Goal: Information Seeking & Learning: Learn about a topic

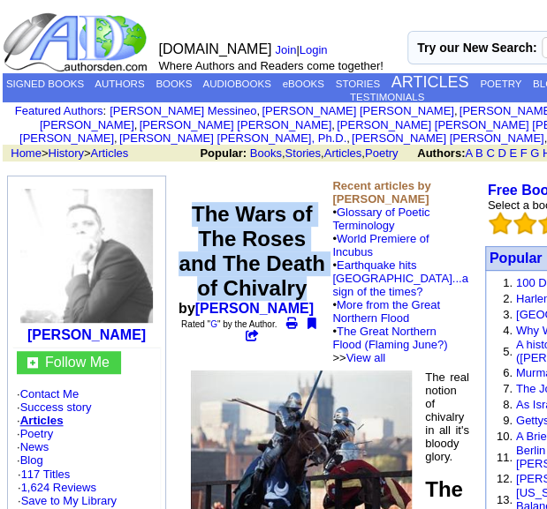
drag, startPoint x: 295, startPoint y: 299, endPoint x: 188, endPoint y: 190, distance: 153.0
click at [188, 202] on center "The Wars of The Roses and The Death of Chivalry by [PERSON_NAME] Rated " G " by…" at bounding box center [251, 272] width 147 height 140
copy font "The Wars of The Roses and The Death of Chivalry"
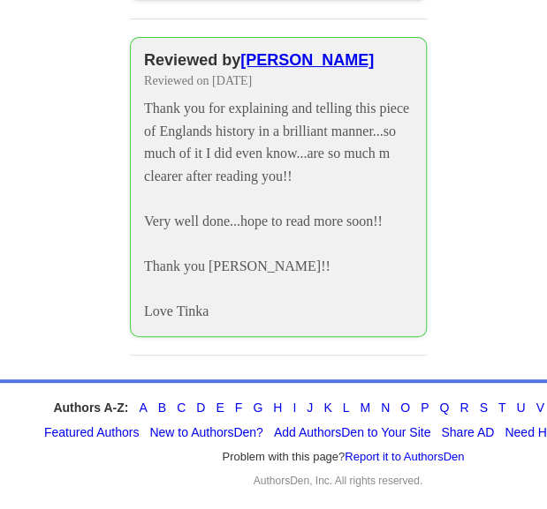
scroll to position [6653, 47]
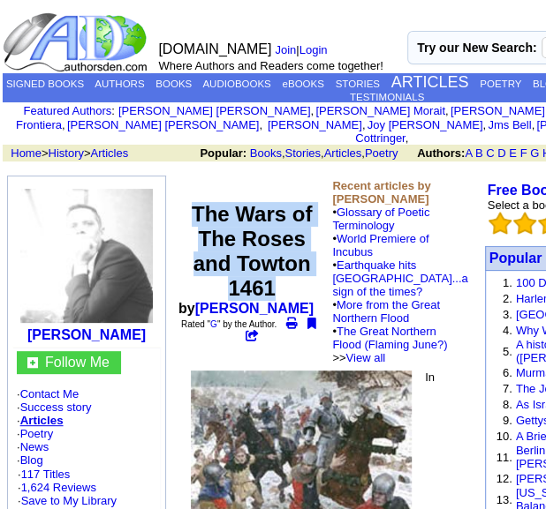
drag, startPoint x: 189, startPoint y: 189, endPoint x: 266, endPoint y: 289, distance: 125.9
click at [266, 289] on center "The Wars of The Roses and Towton 1461 by Paul Williams Rated " G " by the Autho…" at bounding box center [251, 272] width 147 height 140
copy font "The Wars of The Roses and Towton 1461"
